Goal: Information Seeking & Learning: Find specific fact

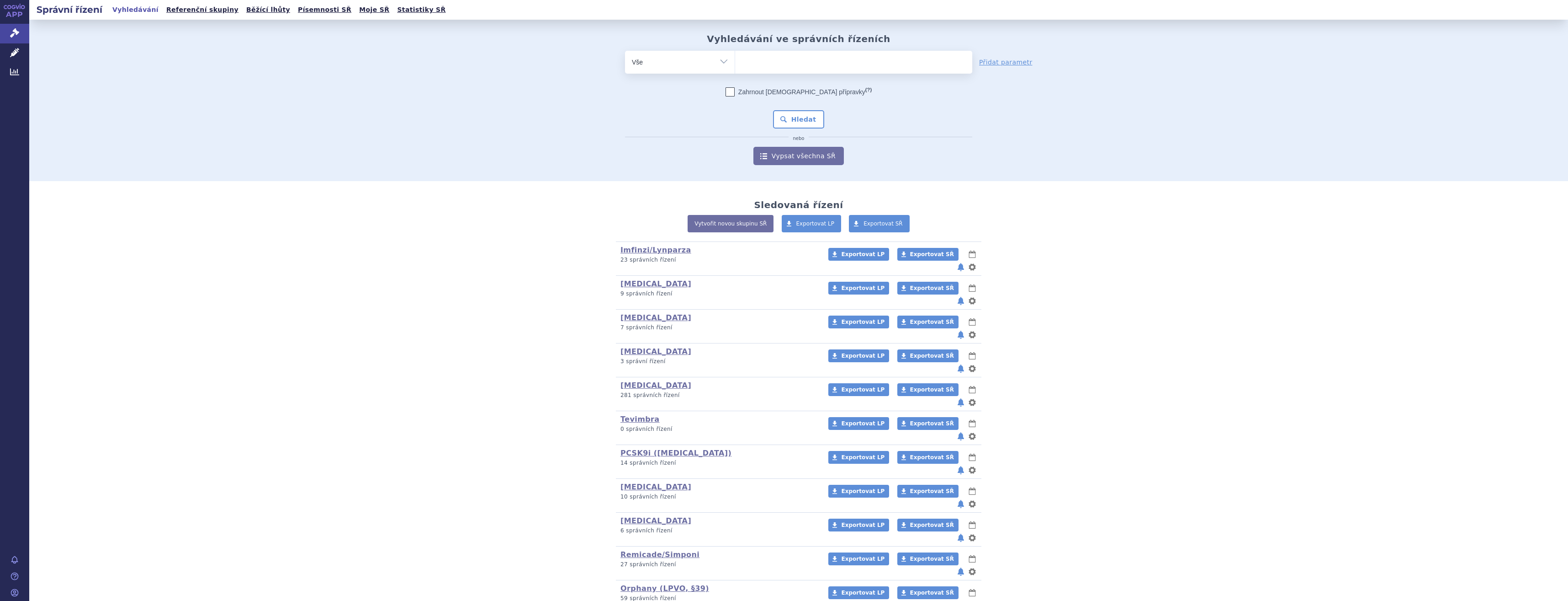
click at [742, 63] on input "search" at bounding box center [744, 60] width 5 height 11
type input "wi"
drag, startPoint x: 0, startPoint y: 0, endPoint x: 740, endPoint y: 63, distance: 742.7
click at [742, 63] on input "wi" at bounding box center [749, 60] width 15 height 11
select select "wi"
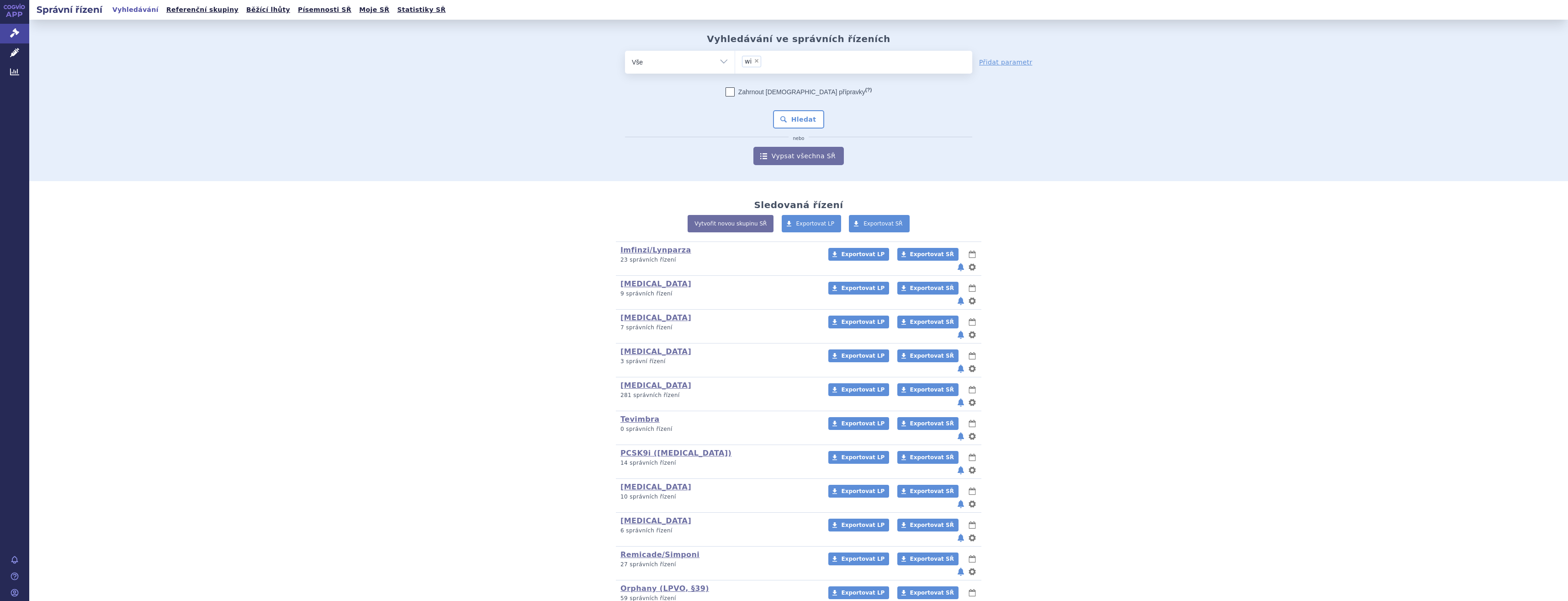
click at [754, 60] on span "×" at bounding box center [757, 61] width 5 height 5
click at [735, 60] on select "wi" at bounding box center [735, 62] width 1 height 23
select select
type input "w"
type input "wi"
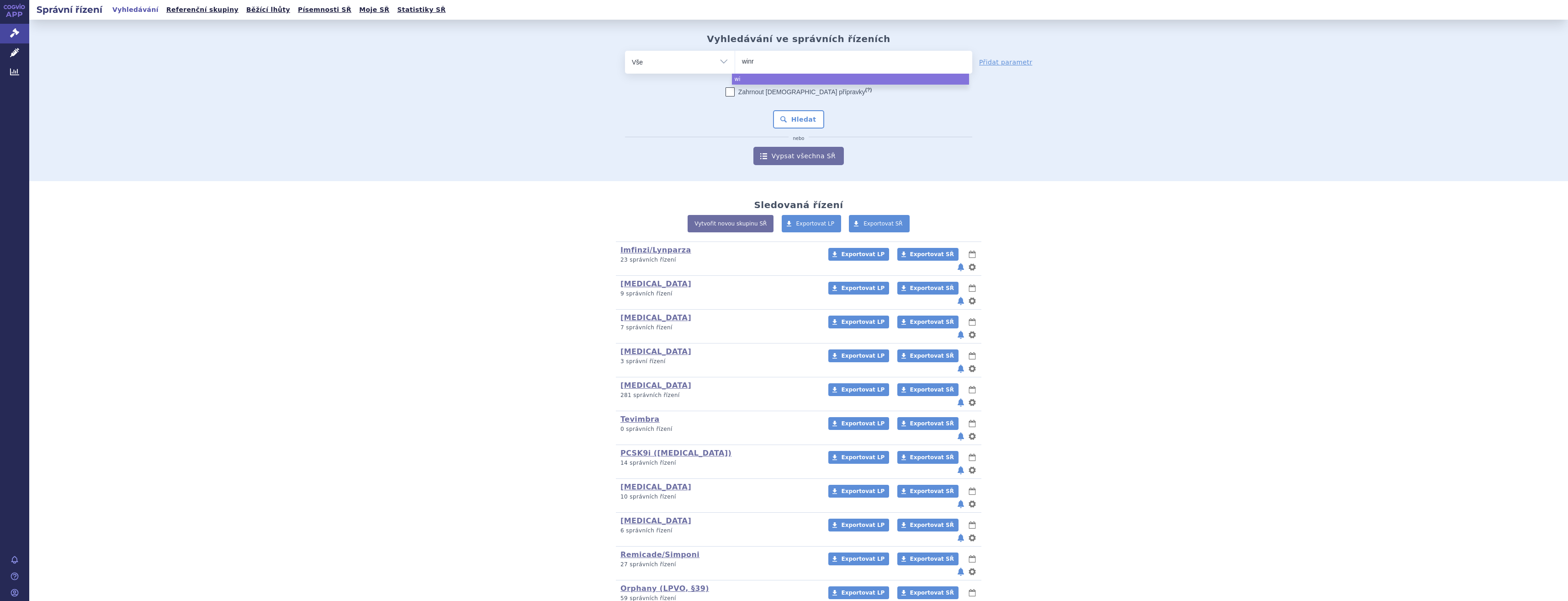
type input "winre"
type input "winreva"
type input "winrevair"
select select "winrevair"
click at [803, 126] on button "Hledat" at bounding box center [798, 119] width 51 height 18
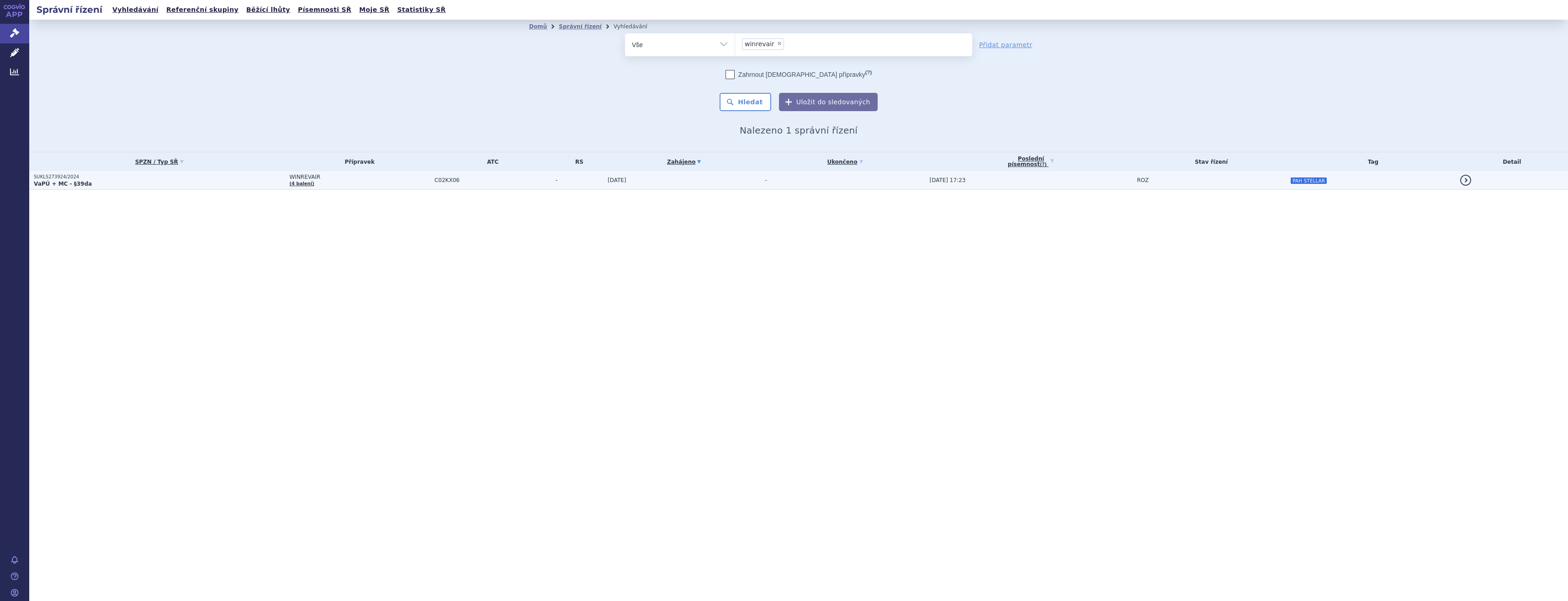
click at [684, 182] on td "[DATE]" at bounding box center [682, 180] width 158 height 18
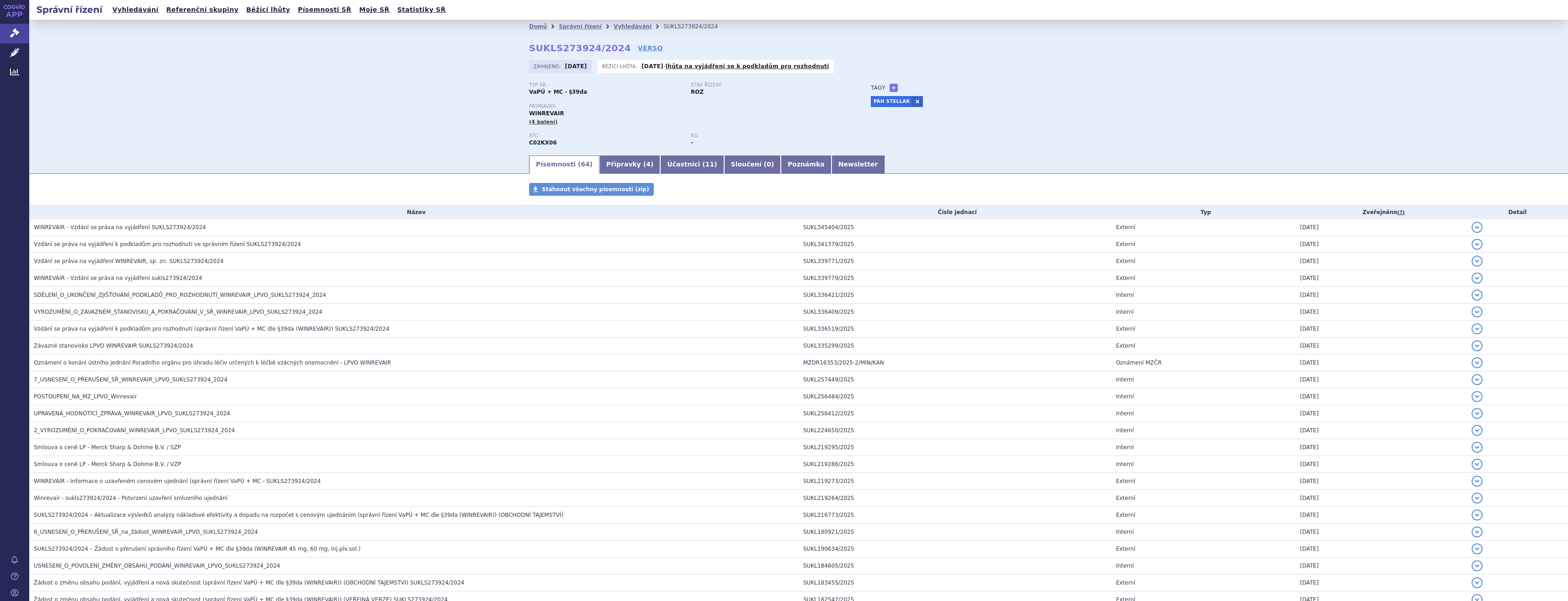
click at [631, 40] on div "Domů Správní řízení Vyhledávání SUKLS273924/2024 SUKLS273924/2024 VERSO [GEOGRA…" at bounding box center [798, 93] width 575 height 120
click at [638, 48] on link "VERSO" at bounding box center [650, 48] width 25 height 9
